Goal: Task Accomplishment & Management: Complete application form

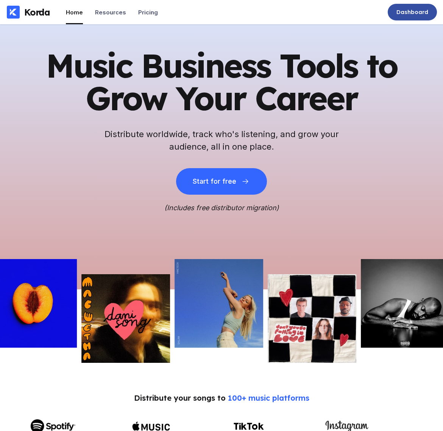
click at [410, 14] on div "Dashboard" at bounding box center [413, 12] width 32 height 8
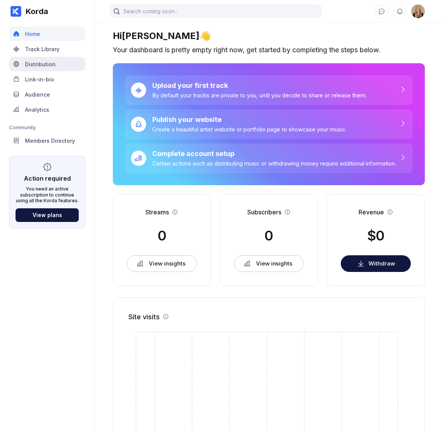
click at [63, 66] on div "Distribution" at bounding box center [47, 64] width 76 height 14
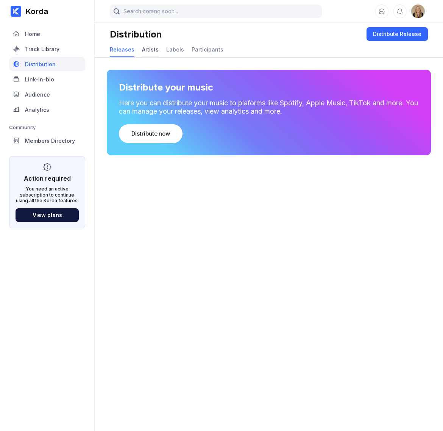
click at [152, 49] on div "Artists" at bounding box center [150, 49] width 17 height 6
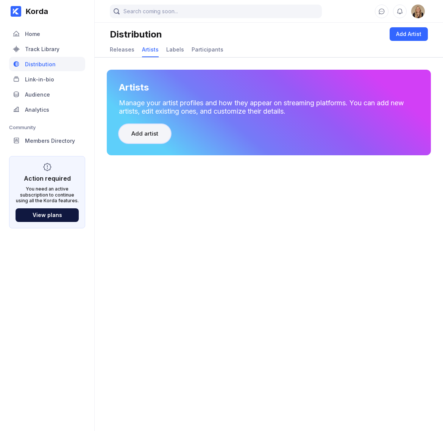
click at [159, 135] on button "Add artist" at bounding box center [145, 133] width 52 height 19
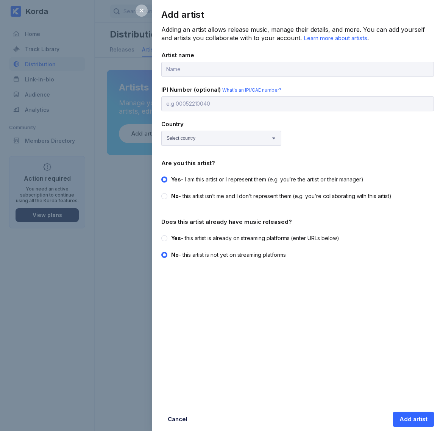
click at [166, 239] on label "Yes - this artist is already on streaming platforms (enter URLs below)" at bounding box center [295, 239] width 268 height 8
click at [162, 235] on input "Yes - this artist is already on streaming platforms (enter URLs below)" at bounding box center [161, 235] width 0 height 0
radio input "true"
radio input "false"
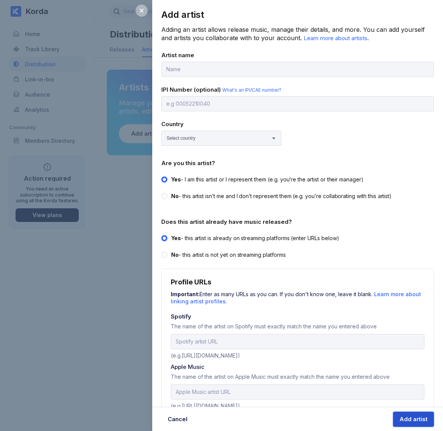
click at [406, 417] on div "Add artist" at bounding box center [414, 420] width 28 height 8
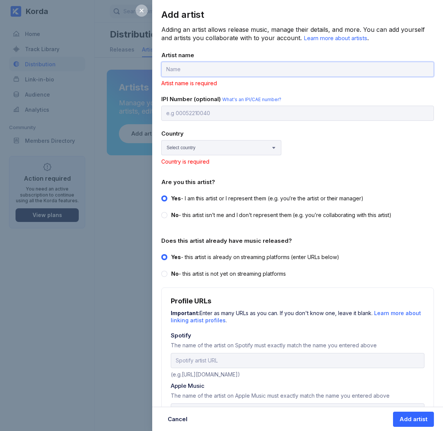
click at [213, 69] on input "text" at bounding box center [297, 69] width 273 height 15
type input "[PERSON_NAME]"
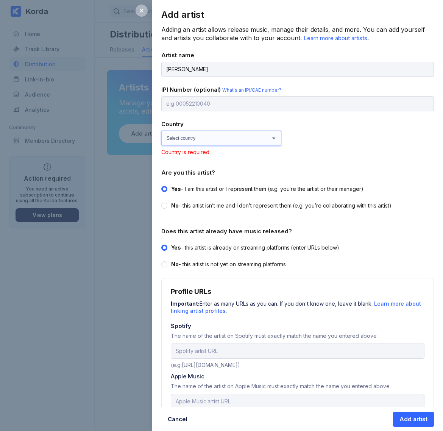
click at [203, 139] on select "Select country [GEOGRAPHIC_DATA] [GEOGRAPHIC_DATA] [GEOGRAPHIC_DATA] [GEOGRAPHI…" at bounding box center [221, 138] width 120 height 15
select select "GB"
click at [161, 131] on select "Select country [GEOGRAPHIC_DATA] [GEOGRAPHIC_DATA] [GEOGRAPHIC_DATA] [GEOGRAPHI…" at bounding box center [221, 138] width 120 height 15
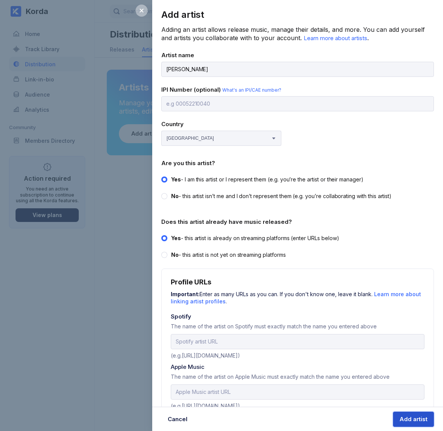
click at [397, 419] on button "Add artist" at bounding box center [413, 419] width 41 height 15
click at [141, 11] on icon at bounding box center [142, 11] width 4 height 4
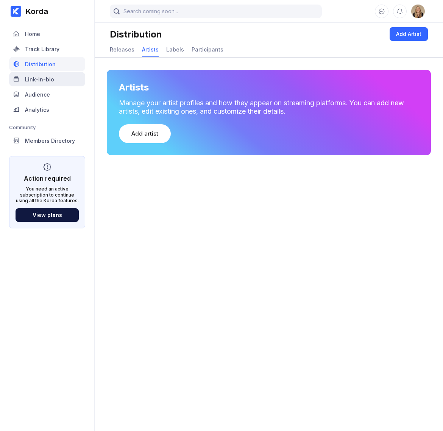
click at [49, 79] on div "Link-in-bio" at bounding box center [39, 79] width 29 height 6
